Goal: Task Accomplishment & Management: Manage account settings

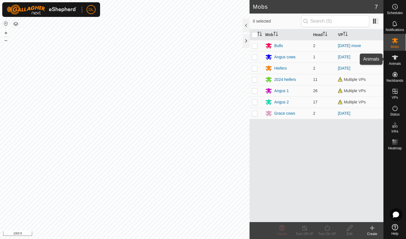
click at [395, 55] on icon at bounding box center [394, 57] width 7 height 7
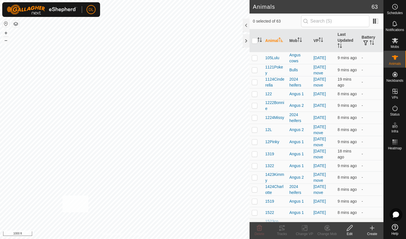
checkbox input "true"
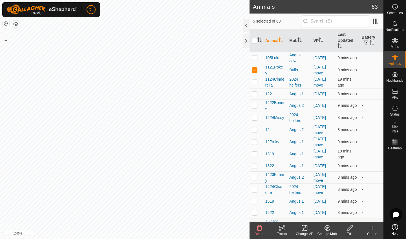
click at [285, 231] on icon at bounding box center [281, 227] width 7 height 7
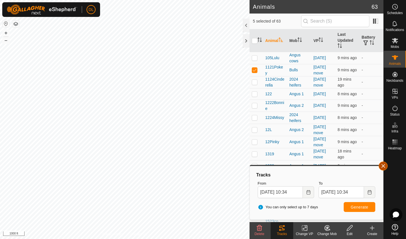
click at [382, 167] on button "button" at bounding box center [382, 165] width 9 height 9
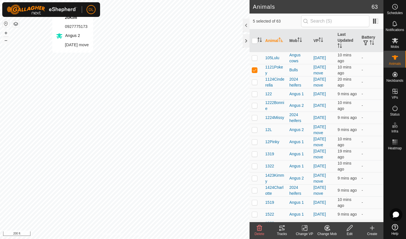
checkbox input "false"
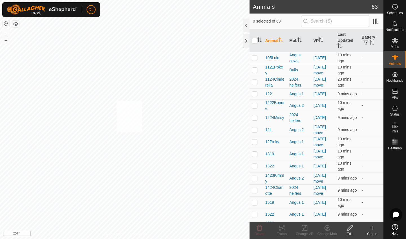
checkbox input "true"
click at [284, 231] on div "Tracks" at bounding box center [281, 233] width 23 height 5
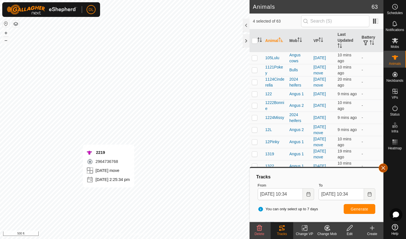
click at [383, 168] on button "button" at bounding box center [382, 167] width 9 height 9
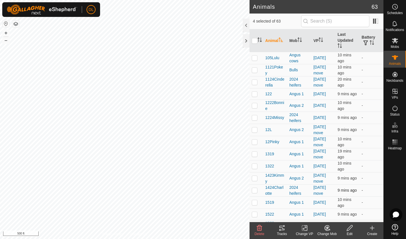
checkbox input "false"
checkbox input "true"
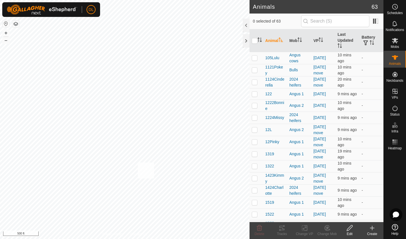
checkbox input "true"
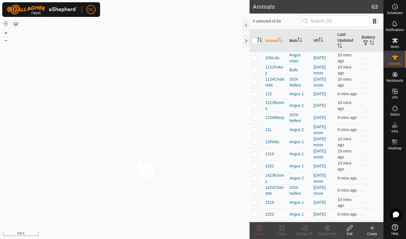
checkbox input "true"
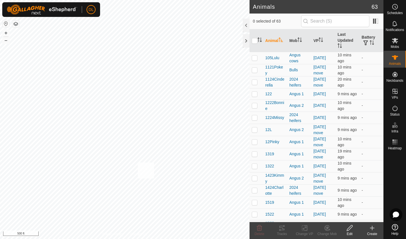
checkbox input "true"
click at [253, 190] on p-checkbox at bounding box center [254, 190] width 6 height 5
checkbox input "false"
click at [253, 178] on p-checkbox at bounding box center [254, 178] width 6 height 5
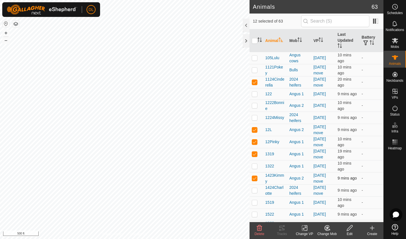
checkbox input "false"
click at [253, 154] on p-checkbox at bounding box center [254, 154] width 6 height 5
checkbox input "false"
click at [282, 230] on icon at bounding box center [281, 228] width 5 height 5
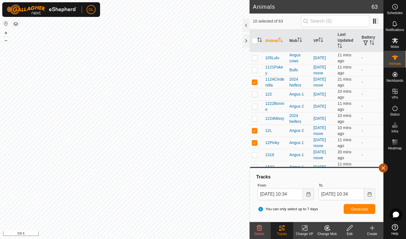
click at [380, 168] on button "button" at bounding box center [382, 167] width 9 height 9
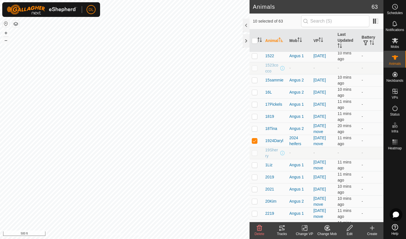
scroll to position [153, 0]
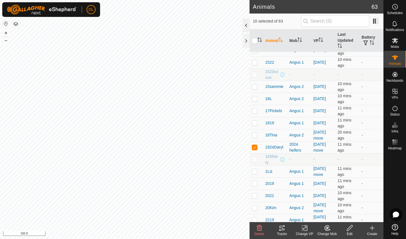
click at [244, 25] on div at bounding box center [245, 26] width 7 height 14
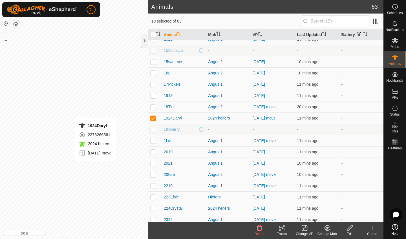
checkbox input "false"
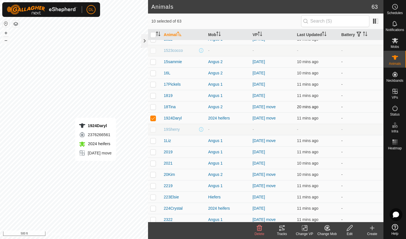
checkbox input "false"
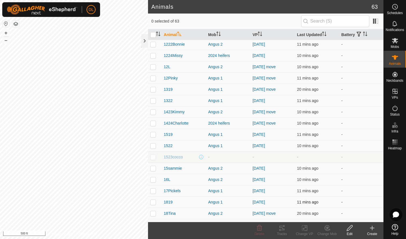
scroll to position [46, 0]
click at [154, 124] on p-checkbox at bounding box center [153, 123] width 6 height 5
click at [152, 124] on p-checkbox at bounding box center [153, 123] width 6 height 5
checkbox input "false"
click at [143, 44] on div at bounding box center [144, 41] width 7 height 14
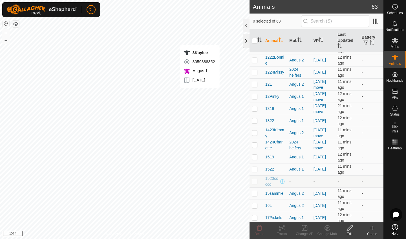
checkbox input "true"
click at [282, 231] on div "Tracks" at bounding box center [281, 233] width 23 height 5
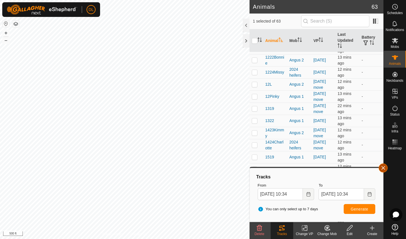
click at [381, 167] on button "button" at bounding box center [382, 167] width 9 height 9
